Goal: Navigation & Orientation: Find specific page/section

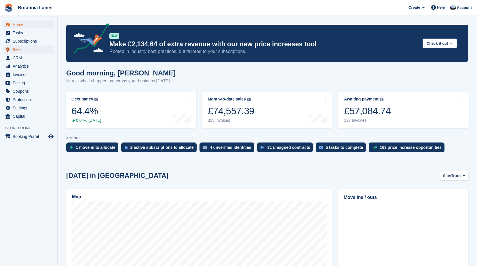
click at [18, 52] on span "Sites" at bounding box center [30, 49] width 35 height 8
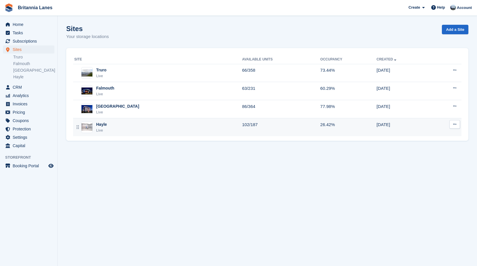
click at [105, 125] on div "Hayle" at bounding box center [101, 124] width 11 height 6
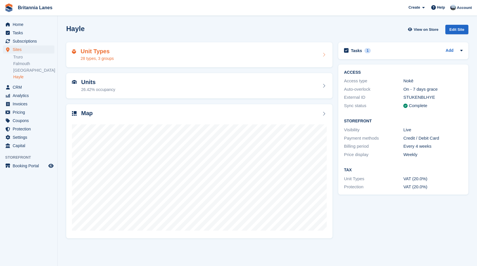
click at [105, 54] on h2 "Unit Types" at bounding box center [97, 51] width 33 height 7
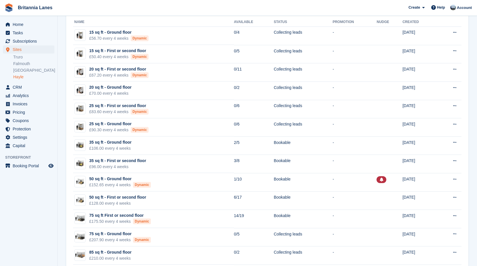
scroll to position [58, 0]
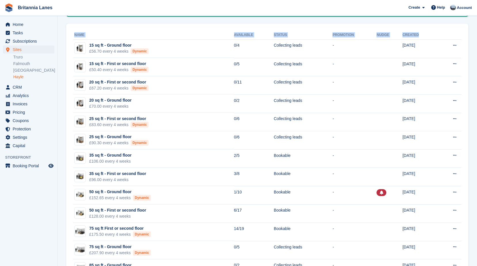
drag, startPoint x: 71, startPoint y: 36, endPoint x: 406, endPoint y: 35, distance: 334.9
click at [140, 33] on th "Name" at bounding box center [153, 34] width 161 height 9
drag, startPoint x: 83, startPoint y: 35, endPoint x: 72, endPoint y: 35, distance: 11.8
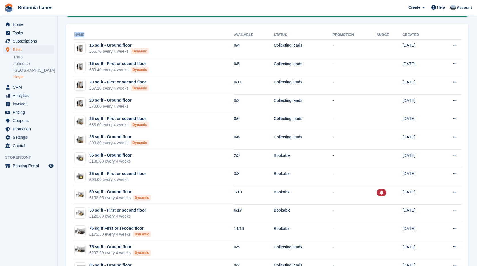
drag, startPoint x: 72, startPoint y: 35, endPoint x: 61, endPoint y: 36, distance: 11.0
click at [61, 36] on section "Unit types Groups + Unit Type New: Display unit types on your Storefront in gro…" at bounding box center [267, 253] width 419 height 622
drag, startPoint x: 75, startPoint y: 36, endPoint x: 86, endPoint y: 36, distance: 11.8
click at [86, 36] on th "Name" at bounding box center [153, 34] width 161 height 9
click at [86, 35] on th "Name" at bounding box center [153, 34] width 161 height 9
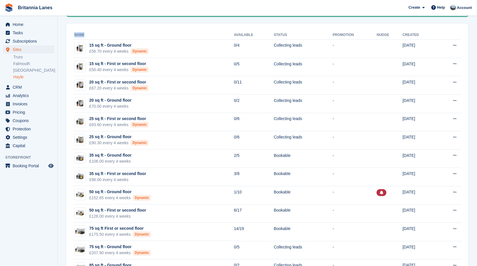
drag, startPoint x: 85, startPoint y: 35, endPoint x: 74, endPoint y: 33, distance: 11.9
click at [74, 33] on th "Name" at bounding box center [153, 34] width 161 height 9
drag, startPoint x: 74, startPoint y: 33, endPoint x: 166, endPoint y: 35, distance: 92.4
click at [162, 35] on th "Name" at bounding box center [153, 34] width 161 height 9
drag, startPoint x: 408, startPoint y: 34, endPoint x: 73, endPoint y: 35, distance: 334.9
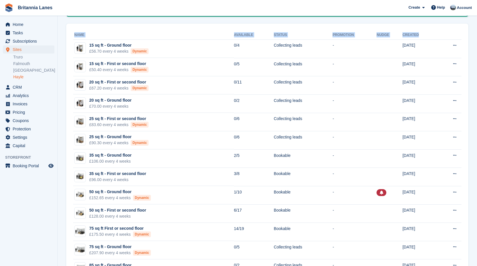
click at [215, 19] on div "Unit types Groups + Unit Type New: Display unit types on your Storefront in gro…" at bounding box center [267, 260] width 402 height 592
drag, startPoint x: 408, startPoint y: 34, endPoint x: 69, endPoint y: 34, distance: 338.9
drag, startPoint x: 69, startPoint y: 34, endPoint x: 157, endPoint y: 25, distance: 87.6
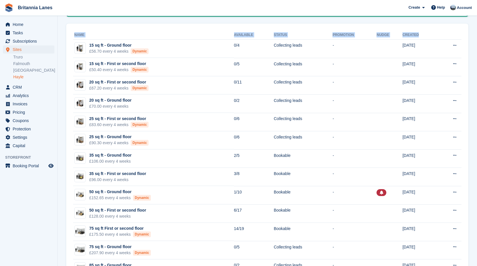
click at [18, 56] on link "Truro" at bounding box center [33, 56] width 41 height 5
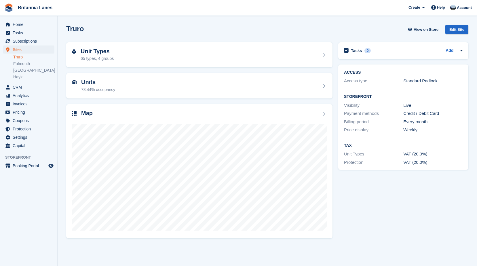
click at [23, 58] on link "Truro" at bounding box center [33, 56] width 41 height 5
click at [98, 54] on h2 "Unit Types" at bounding box center [97, 51] width 33 height 7
click at [106, 54] on h2 "Unit Types" at bounding box center [97, 51] width 33 height 7
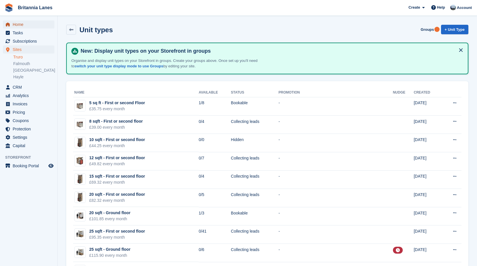
click at [33, 26] on span "Home" at bounding box center [30, 24] width 35 height 8
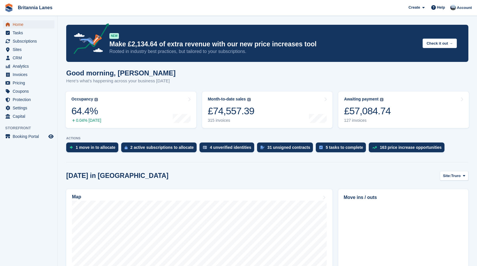
click at [20, 24] on span "Home" at bounding box center [30, 24] width 35 height 8
